Goal: Transaction & Acquisition: Purchase product/service

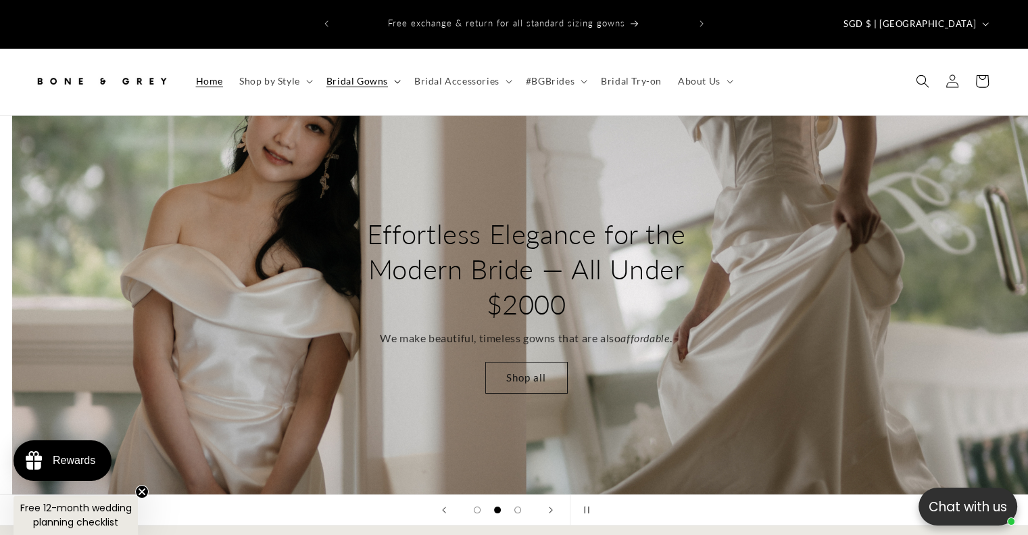
scroll to position [0, 1027]
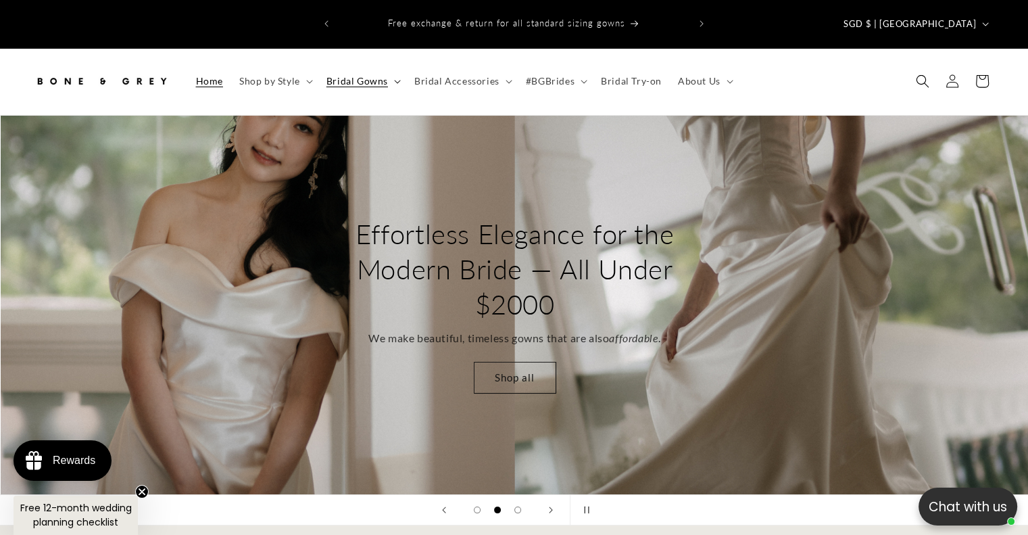
click at [329, 75] on span "Bridal Gowns" at bounding box center [357, 81] width 62 height 12
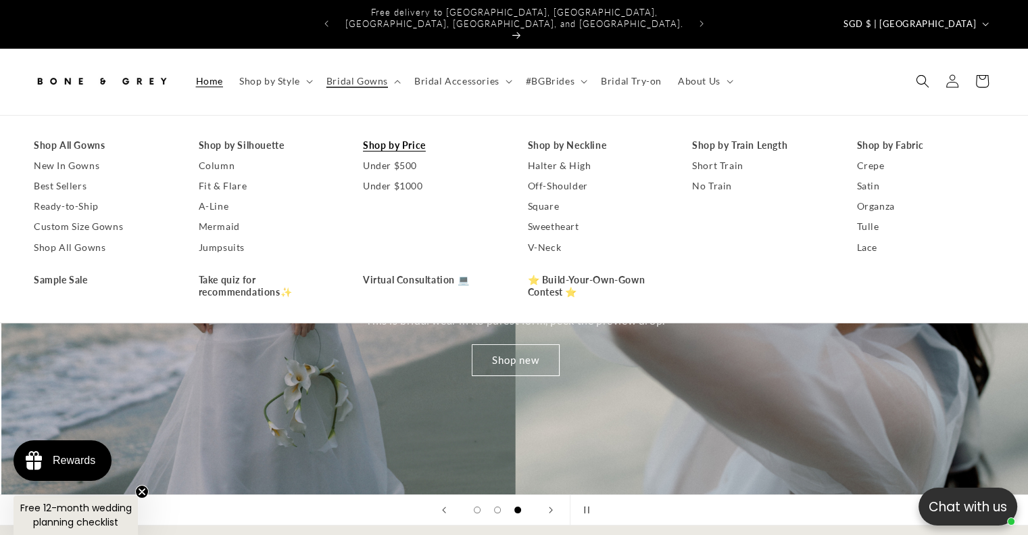
scroll to position [0, 2055]
click at [293, 75] on span "Shop by Style" at bounding box center [269, 81] width 61 height 12
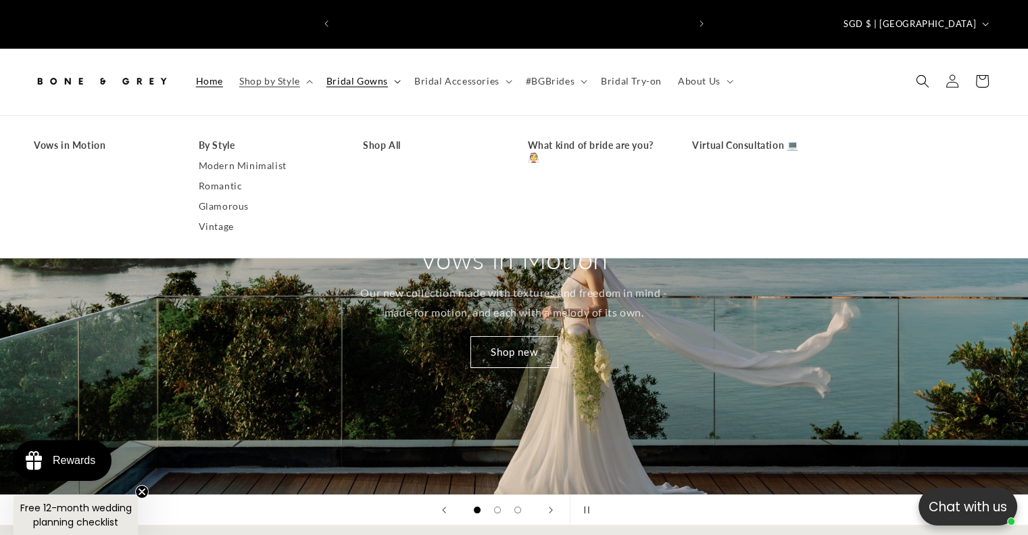
scroll to position [0, 0]
click at [333, 75] on span "Bridal Gowns" at bounding box center [357, 81] width 62 height 12
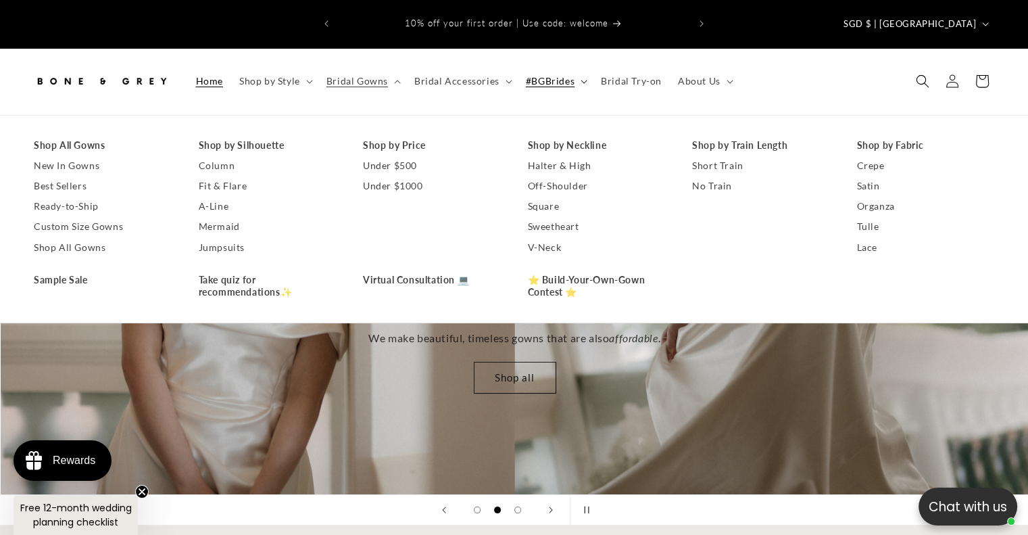
scroll to position [0, 1027]
click at [118, 196] on link "Ready-to-Ship" at bounding box center [103, 206] width 138 height 20
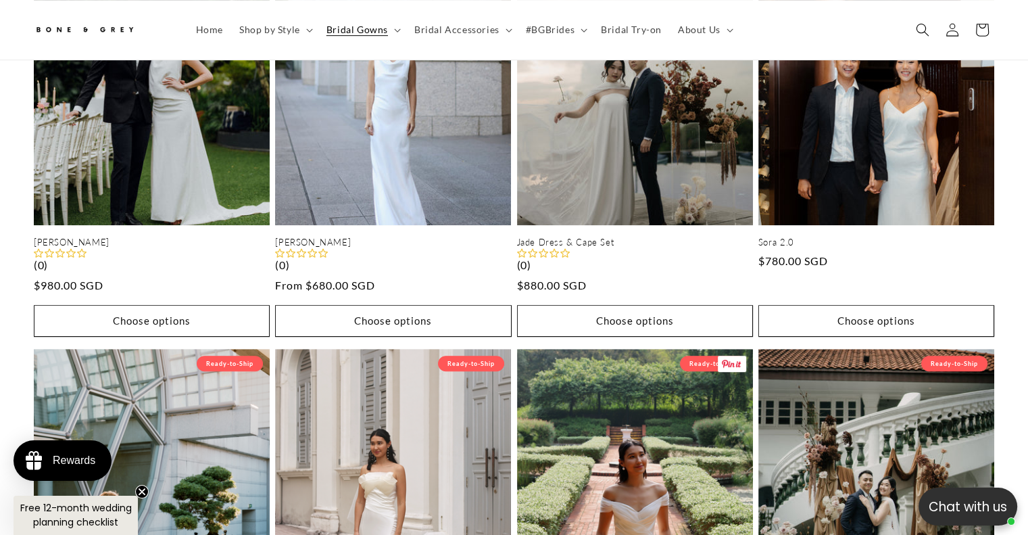
scroll to position [527, 0]
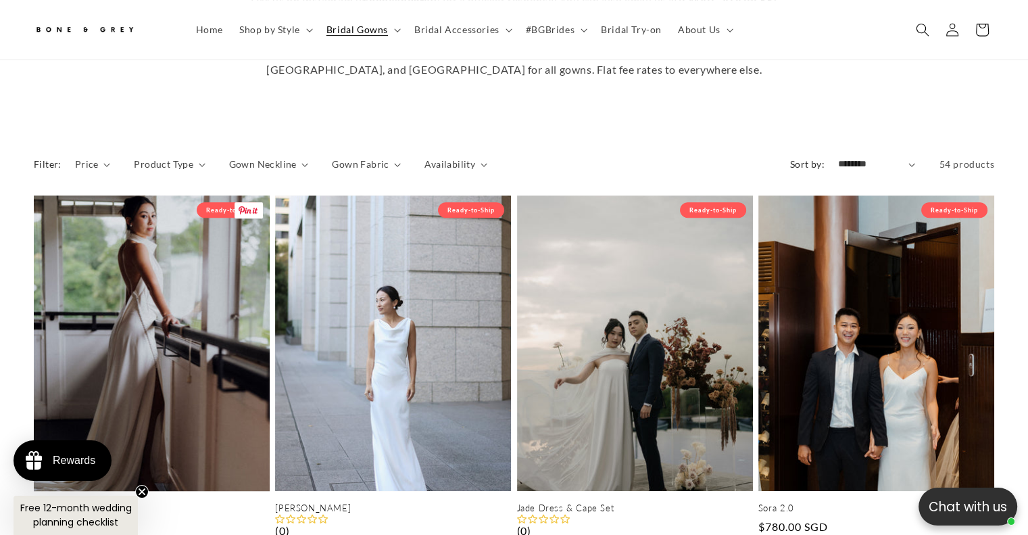
click at [228, 502] on link "[PERSON_NAME]" at bounding box center [152, 507] width 236 height 11
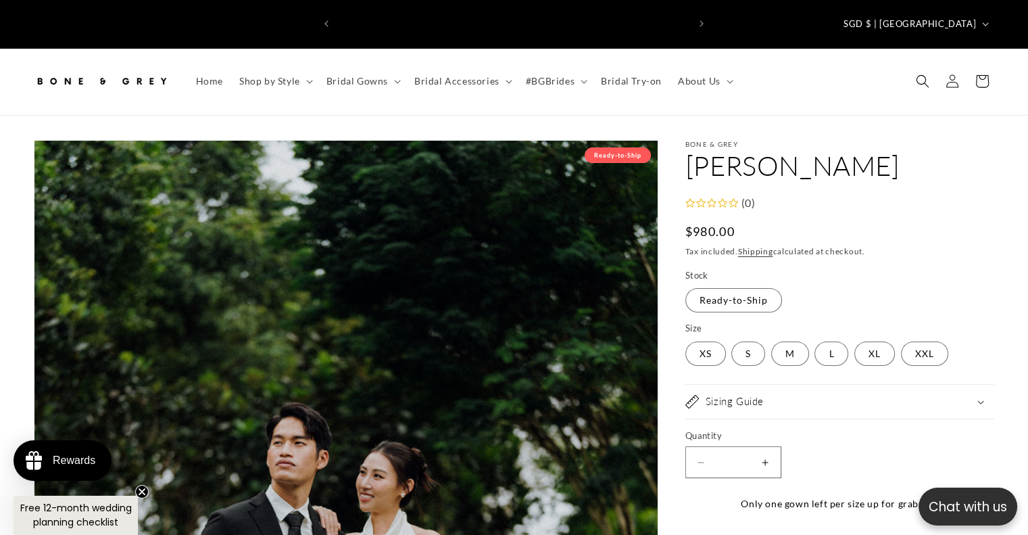
scroll to position [0, 700]
